Goal: Navigation & Orientation: Go to known website

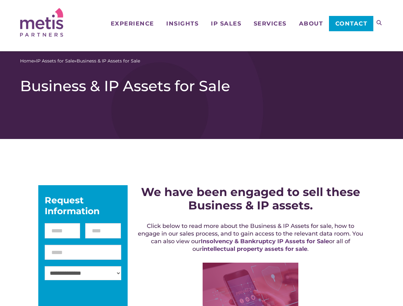
click at [379, 23] on icon at bounding box center [378, 22] width 5 height 5
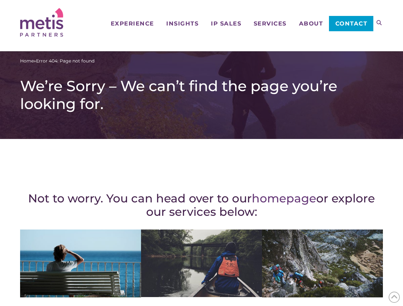
click at [201, 153] on div "Not to worry. You can head over to our homepage or explore our services below: …" at bounding box center [201, 279] width 363 height 254
click at [379, 23] on icon at bounding box center [378, 22] width 5 height 5
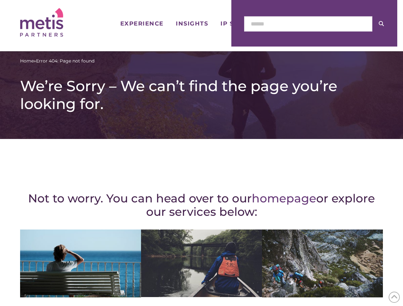
click at [394, 297] on icon at bounding box center [394, 297] width 7 height 10
